Goal: Navigation & Orientation: Find specific page/section

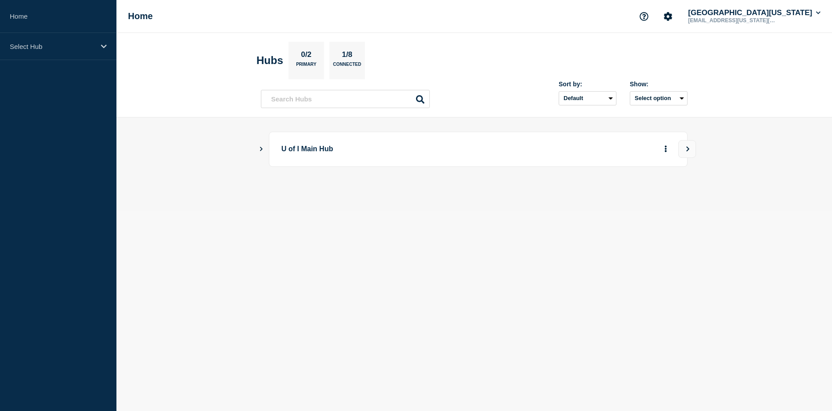
click at [325, 149] on p "U of I Main Hub" at bounding box center [404, 149] width 246 height 16
click at [693, 146] on button "View" at bounding box center [688, 149] width 18 height 18
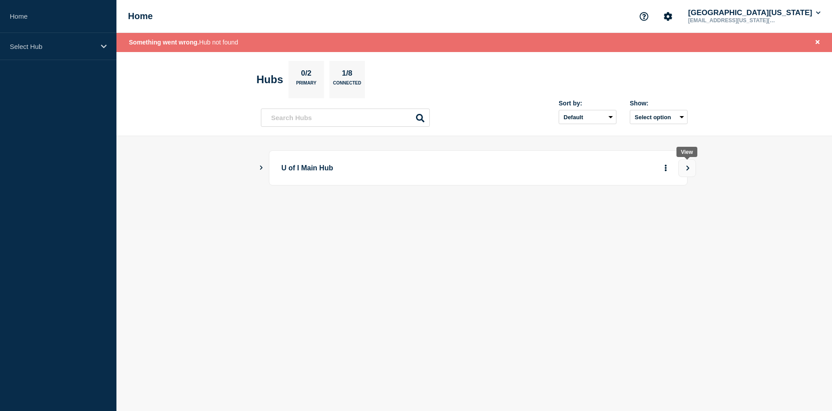
click at [686, 169] on icon "View" at bounding box center [688, 167] width 6 height 5
click at [40, 50] on div "Select Hub" at bounding box center [58, 46] width 117 height 27
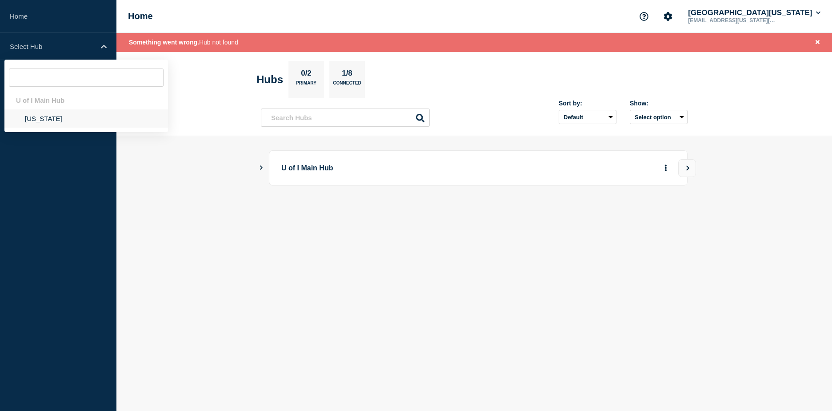
click at [44, 121] on li "Illinois" at bounding box center [86, 118] width 164 height 18
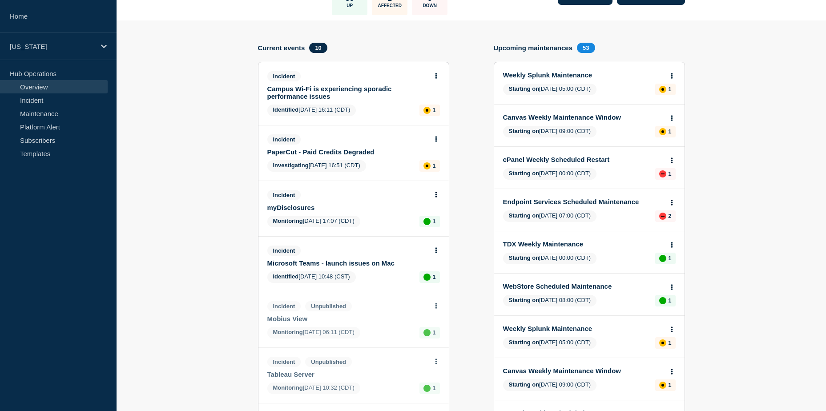
scroll to position [44, 0]
